Goal: Check status

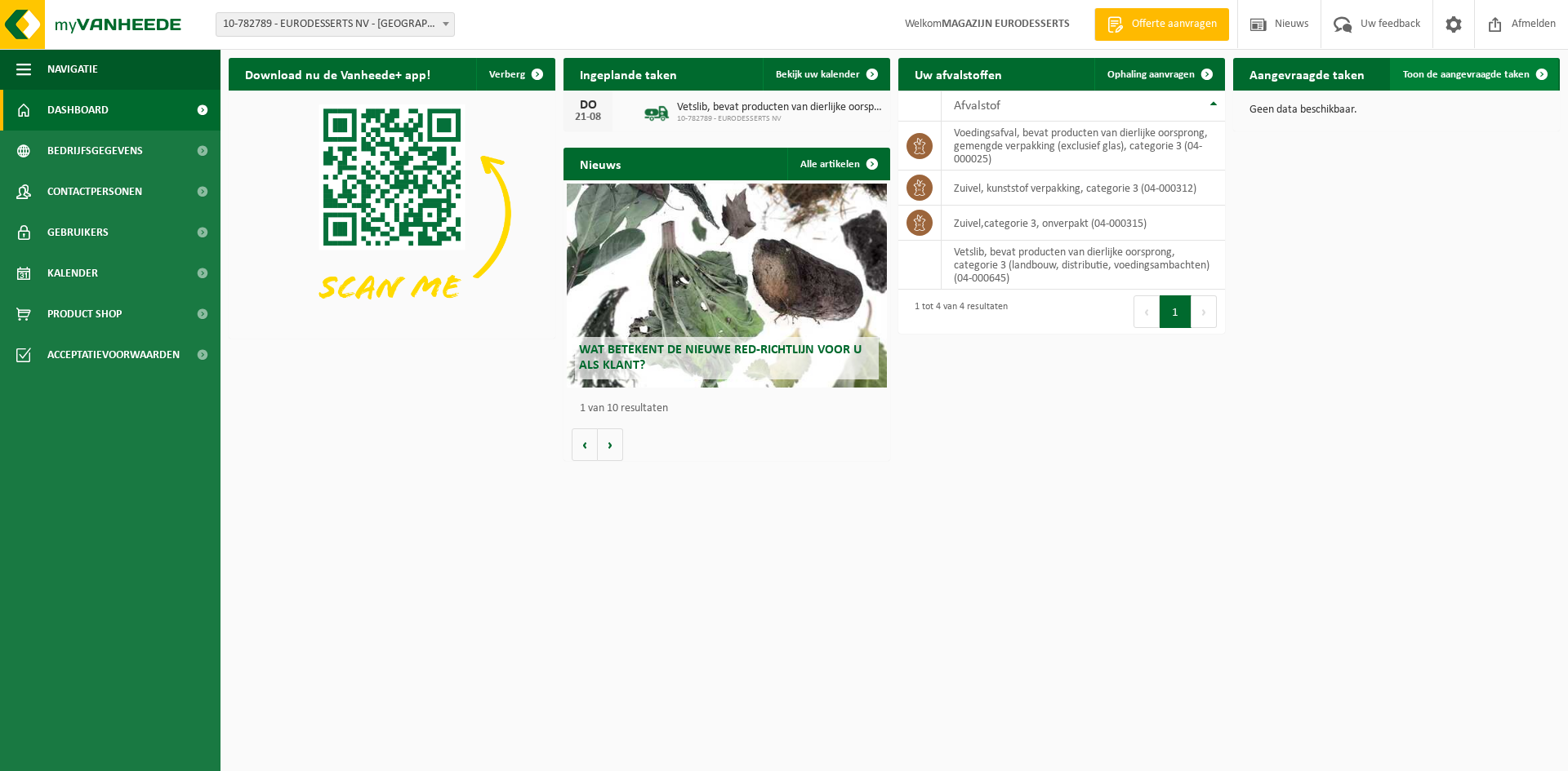
click at [1461, 78] on span "Toon de aangevraagde taken" at bounding box center [1466, 74] width 127 height 10
